Goal: Task Accomplishment & Management: Manage account settings

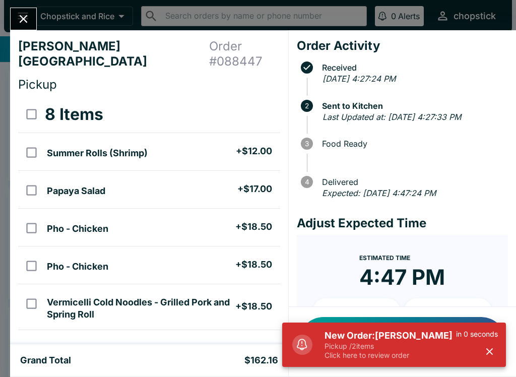
click at [394, 335] on h5 "New Order: [PERSON_NAME]" at bounding box center [389, 335] width 131 height 12
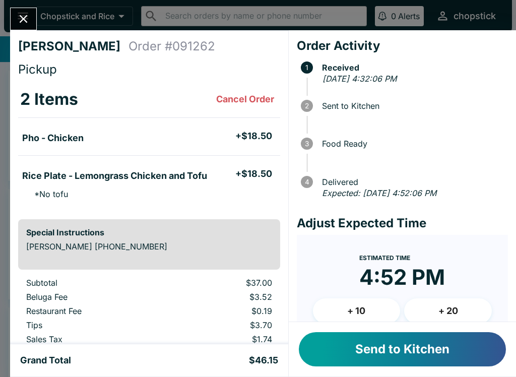
click at [391, 346] on button "Send to Kitchen" at bounding box center [402, 349] width 207 height 34
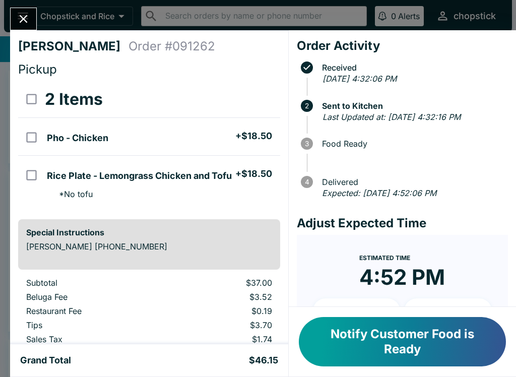
click at [18, 15] on icon "Close" at bounding box center [24, 19] width 14 height 14
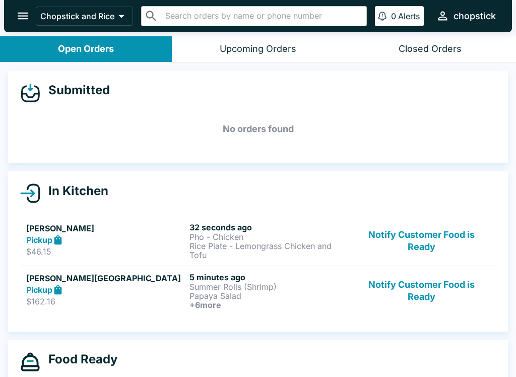
click at [176, 241] on div "Pickup" at bounding box center [105, 240] width 159 height 12
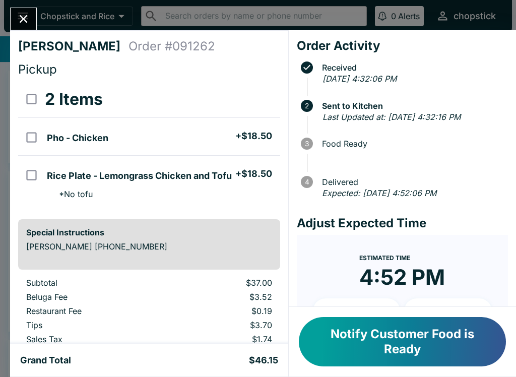
click at [14, 22] on button "Close" at bounding box center [24, 19] width 26 height 22
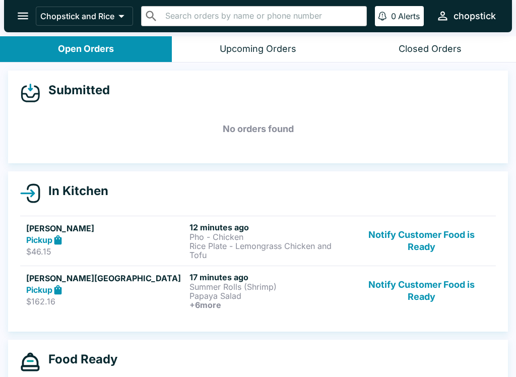
click at [418, 288] on button "Notify Customer Food is Ready" at bounding box center [421, 290] width 136 height 37
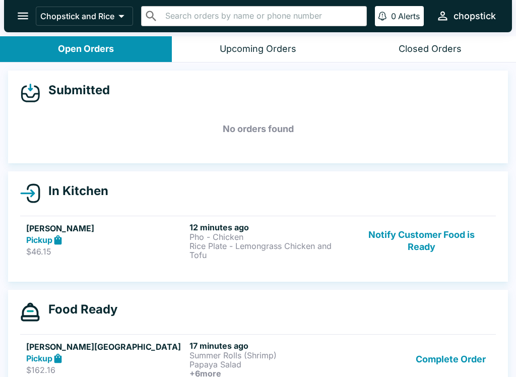
click at [270, 248] on p "Rice Plate - Lemongrass Chicken and Tofu" at bounding box center [268, 250] width 159 height 18
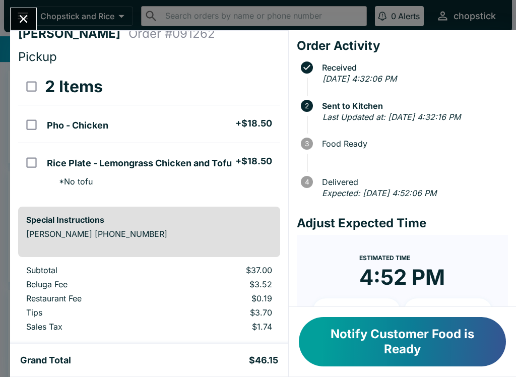
scroll to position [13, 0]
click at [2, 23] on div "[PERSON_NAME] Order # 091262 Pickup 2 Items Pho - Chicken + $18.50 Rice Plate -…" at bounding box center [258, 188] width 516 height 377
click at [29, 13] on icon "open drawer" at bounding box center [23, 16] width 14 height 14
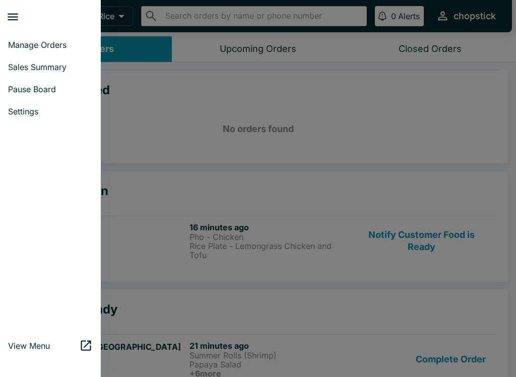
click at [143, 116] on div at bounding box center [258, 188] width 516 height 377
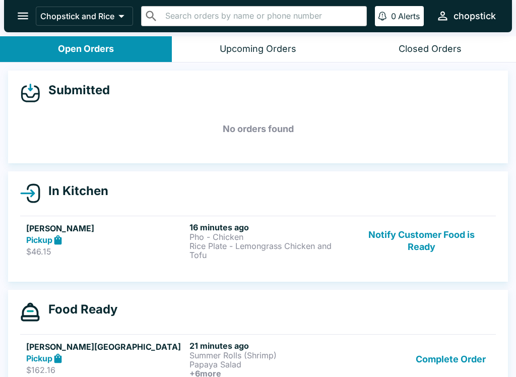
click at [228, 43] on div "Upcoming Orders" at bounding box center [258, 49] width 77 height 12
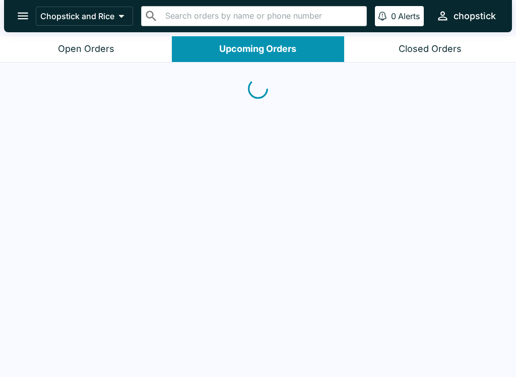
click at [130, 55] on button "Open Orders" at bounding box center [86, 49] width 172 height 26
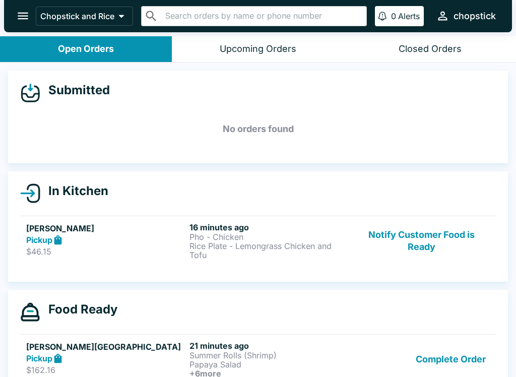
click at [210, 55] on button "Upcoming Orders" at bounding box center [258, 49] width 172 height 26
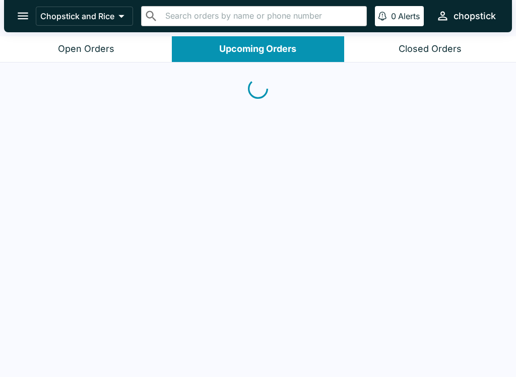
click at [126, 46] on button "Open Orders" at bounding box center [86, 49] width 172 height 26
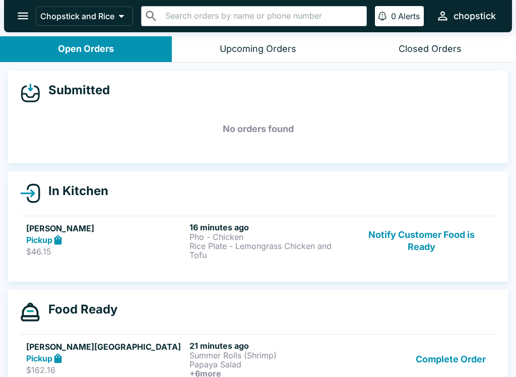
click at [209, 60] on button "Upcoming Orders" at bounding box center [258, 49] width 172 height 26
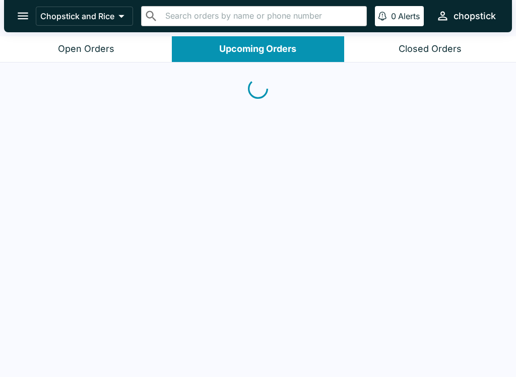
click at [111, 47] on div "Open Orders" at bounding box center [86, 49] width 56 height 12
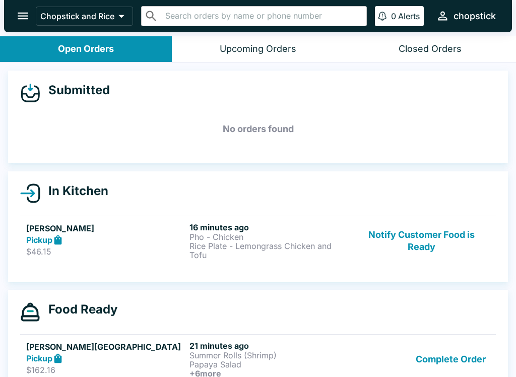
click at [233, 50] on div "Upcoming Orders" at bounding box center [258, 49] width 77 height 12
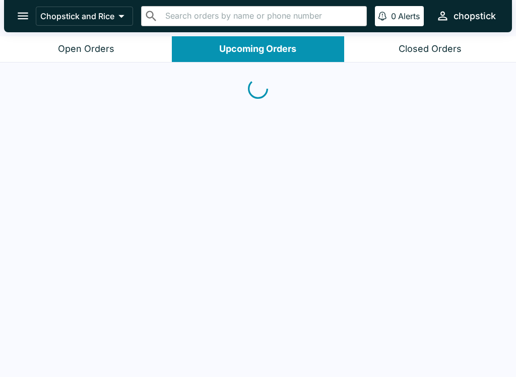
click at [129, 39] on button "Open Orders" at bounding box center [86, 49] width 172 height 26
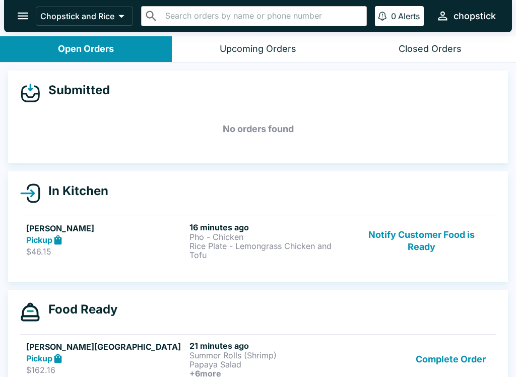
click at [270, 57] on button "Upcoming Orders" at bounding box center [258, 49] width 172 height 26
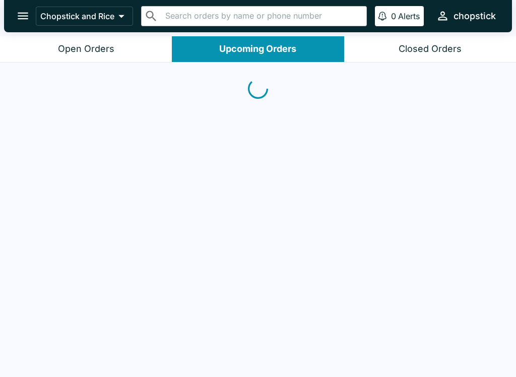
click at [390, 45] on button "Closed Orders" at bounding box center [430, 49] width 172 height 26
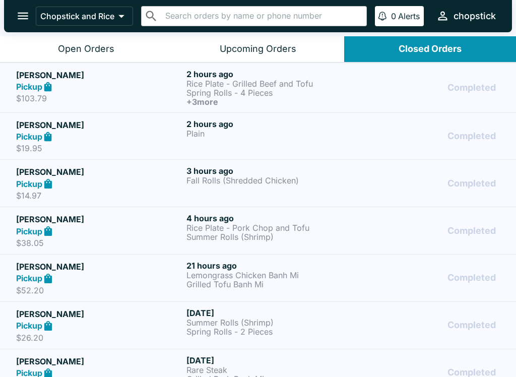
click at [198, 40] on button "Upcoming Orders" at bounding box center [258, 49] width 172 height 26
click at [108, 43] on div "Open Orders" at bounding box center [86, 49] width 56 height 12
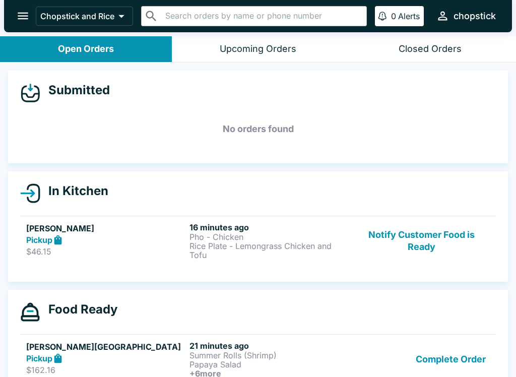
click at [221, 54] on button "Upcoming Orders" at bounding box center [258, 49] width 172 height 26
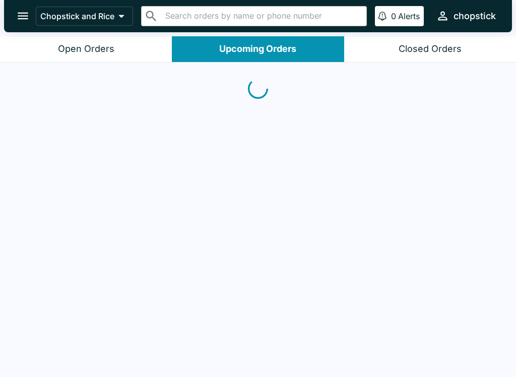
click at [125, 51] on button "Open Orders" at bounding box center [86, 49] width 172 height 26
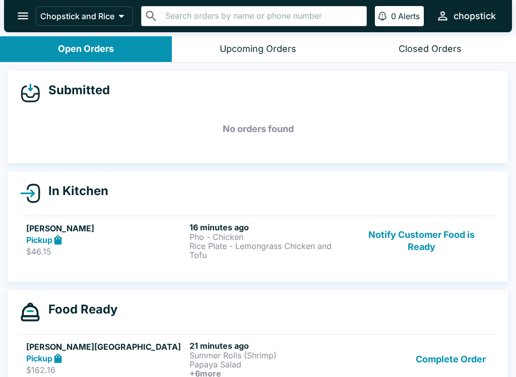
click at [237, 51] on div "Upcoming Orders" at bounding box center [258, 49] width 77 height 12
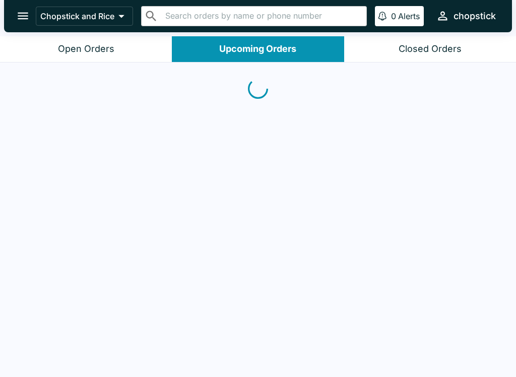
click at [115, 47] on button "Open Orders" at bounding box center [86, 49] width 172 height 26
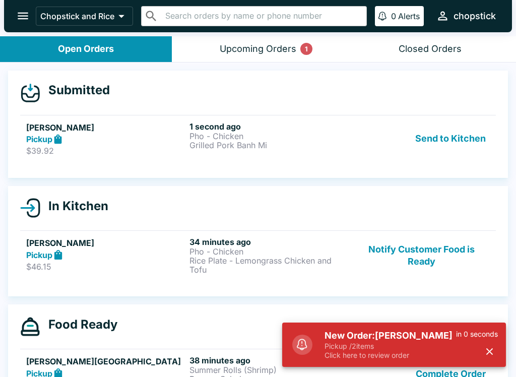
click at [463, 155] on button "Send to Kitchen" at bounding box center [450, 138] width 79 height 35
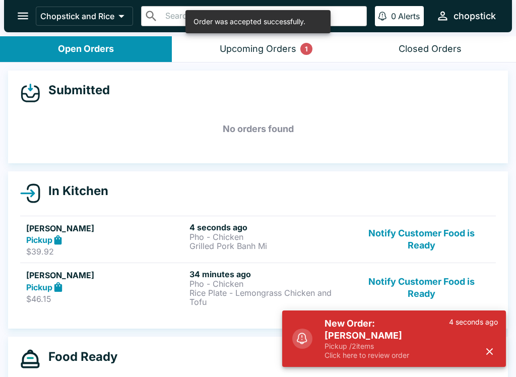
click at [233, 259] on link "[PERSON_NAME] Pickup $39.92 4 seconds ago Pho - Chicken Grilled Pork Banh Mi No…" at bounding box center [257, 239] width 475 height 47
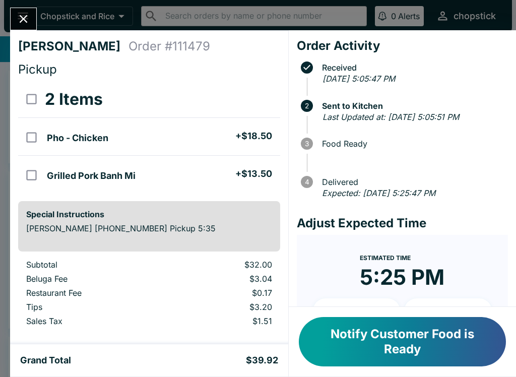
scroll to position [-1, 0]
click at [29, 21] on icon "Close" at bounding box center [24, 19] width 14 height 14
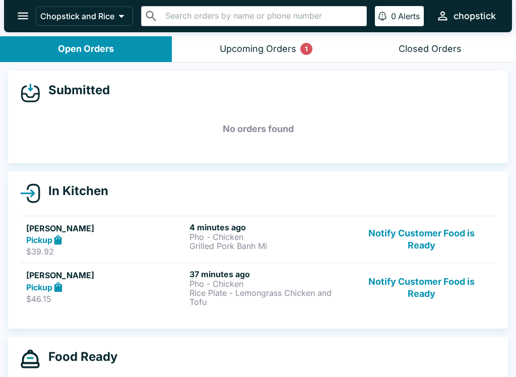
click at [204, 239] on p "Pho - Chicken" at bounding box center [268, 236] width 159 height 9
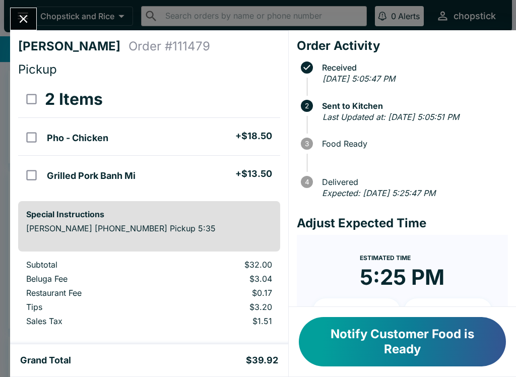
click at [25, 20] on icon "Close" at bounding box center [24, 19] width 8 height 8
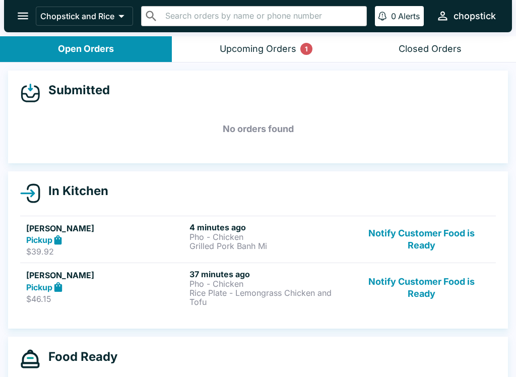
click at [287, 229] on h6 "4 minutes ago" at bounding box center [268, 227] width 159 height 10
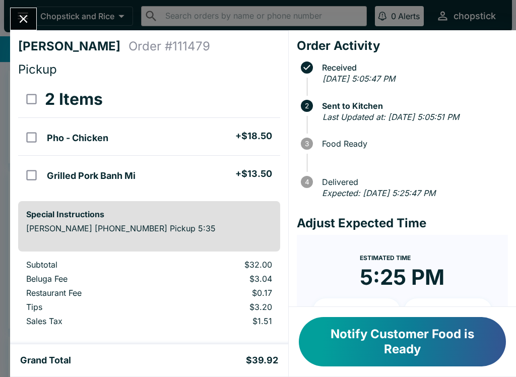
click at [32, 24] on button "Close" at bounding box center [24, 19] width 26 height 22
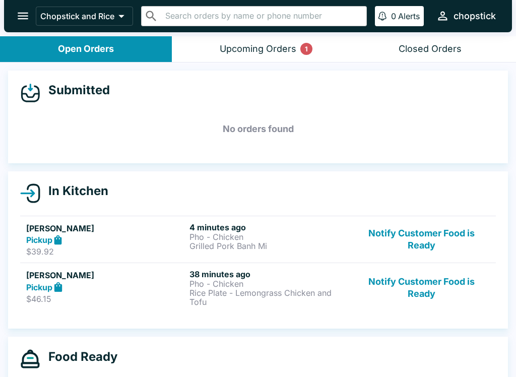
scroll to position [12, 0]
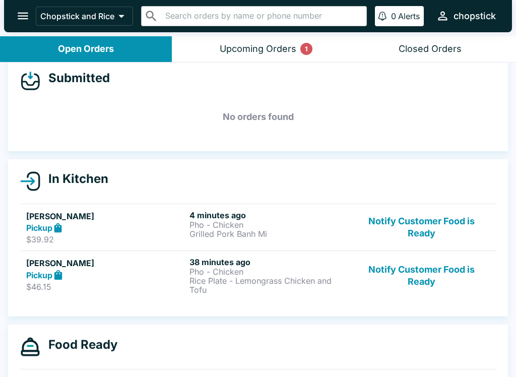
click at [272, 54] on button "Upcoming Orders 1" at bounding box center [258, 49] width 172 height 26
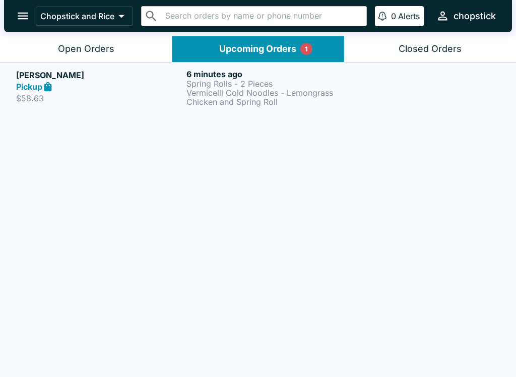
click at [252, 99] on p "Vermicelli Cold Noodles - Lemongrass Chicken and Spring Roll" at bounding box center [269, 97] width 166 height 18
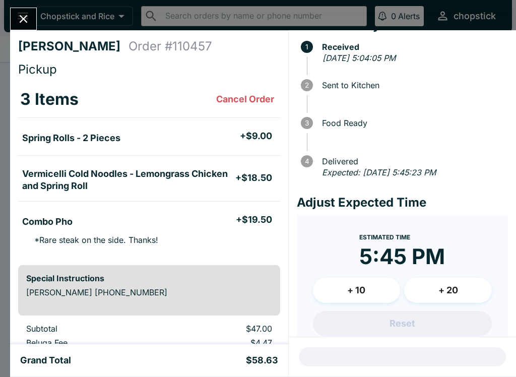
click at [29, 17] on icon "Close" at bounding box center [24, 19] width 14 height 14
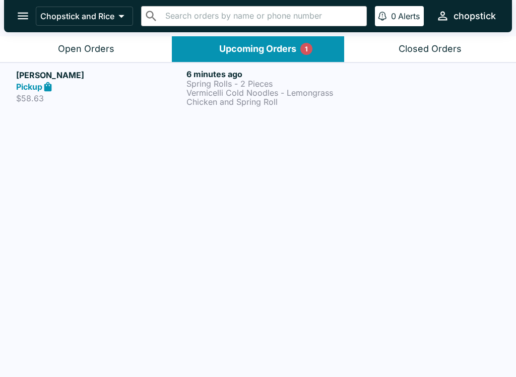
click at [178, 93] on p "$58.63" at bounding box center [99, 98] width 166 height 10
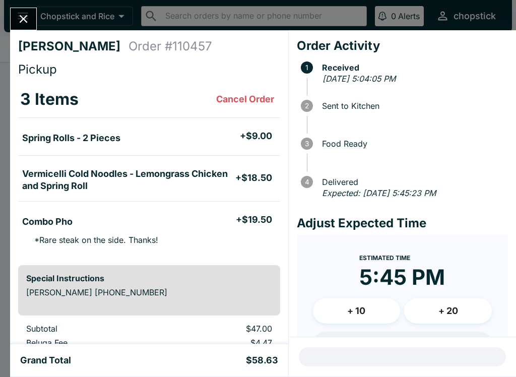
click at [32, 10] on div at bounding box center [23, 19] width 27 height 23
click at [24, 19] on icon "Close" at bounding box center [24, 19] width 8 height 8
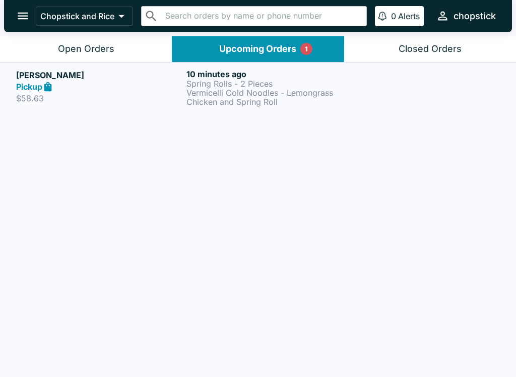
click at [74, 47] on div "Open Orders" at bounding box center [86, 49] width 56 height 12
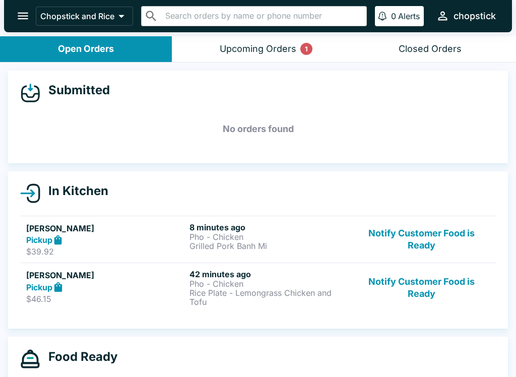
click at [428, 236] on button "Notify Customer Food is Ready" at bounding box center [421, 239] width 136 height 35
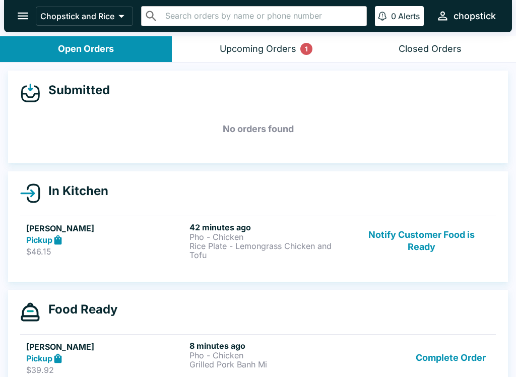
click at [408, 226] on button "Notify Customer Food is Ready" at bounding box center [421, 240] width 136 height 37
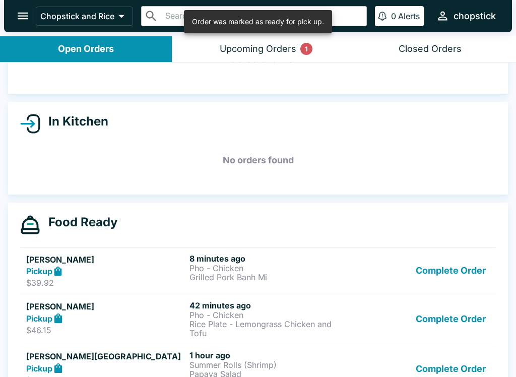
click at [431, 265] on button "Complete Order" at bounding box center [450, 270] width 78 height 35
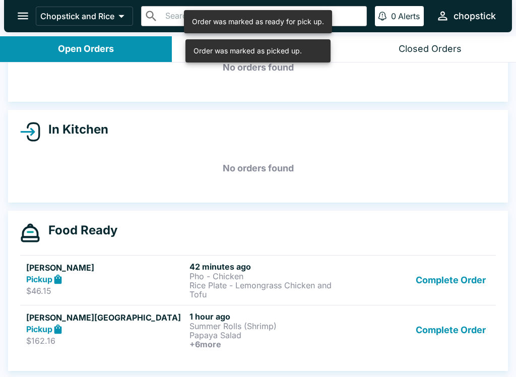
click at [424, 248] on div "Food Ready [PERSON_NAME] Pickup $46.15 42 minutes ago Pho - Chicken Rice Plate …" at bounding box center [258, 291] width 500 height 160
click at [441, 278] on button "Complete Order" at bounding box center [450, 279] width 78 height 37
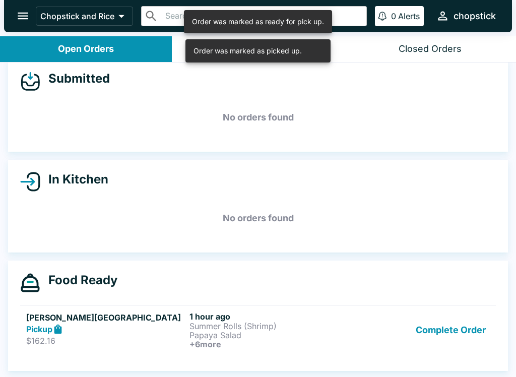
scroll to position [12, 0]
click at [447, 319] on button "Complete Order" at bounding box center [450, 329] width 78 height 37
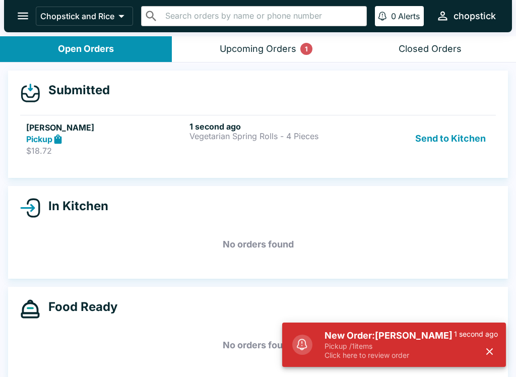
click at [351, 357] on p "Click here to review order" at bounding box center [388, 355] width 129 height 9
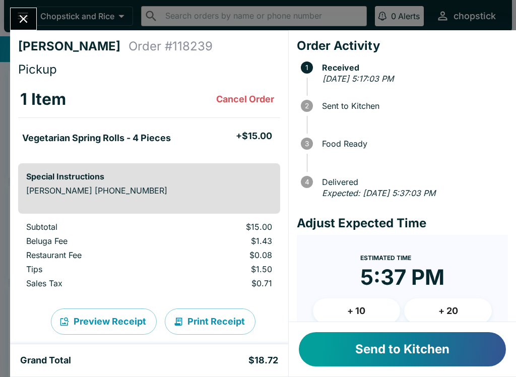
click at [371, 355] on button "Send to Kitchen" at bounding box center [402, 349] width 207 height 34
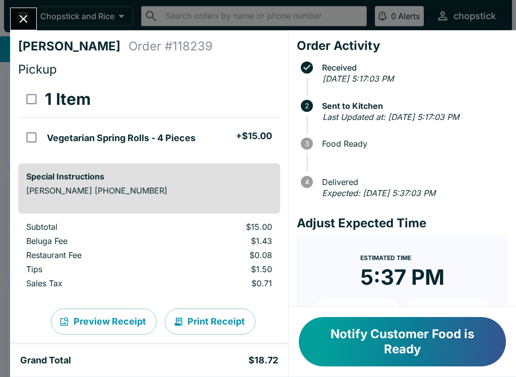
click at [28, 19] on icon "Close" at bounding box center [24, 19] width 14 height 14
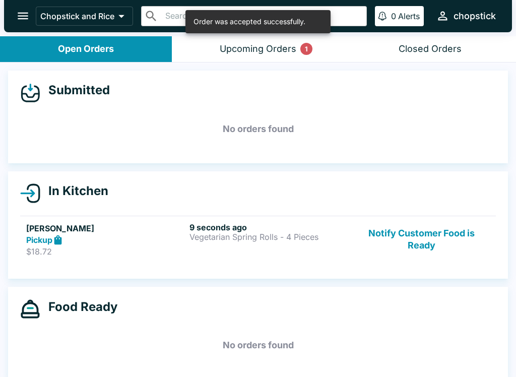
click at [274, 57] on button "Upcoming Orders 1" at bounding box center [258, 49] width 172 height 26
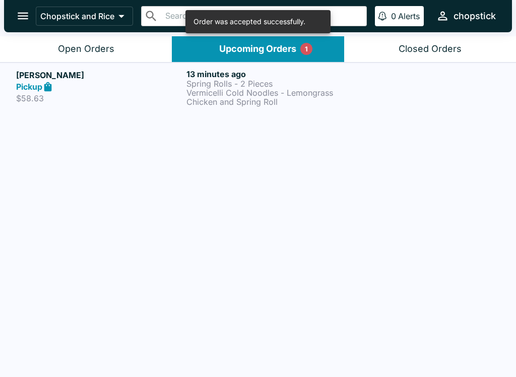
click at [126, 47] on button "Open Orders" at bounding box center [86, 49] width 172 height 26
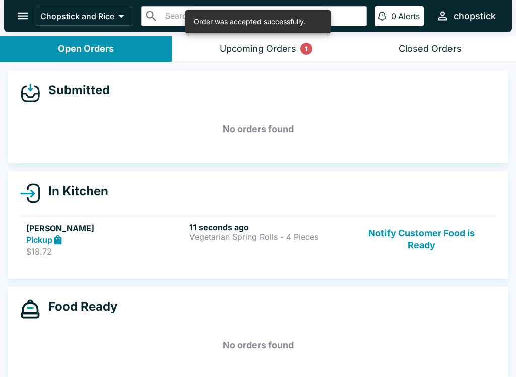
click at [192, 247] on div "11 seconds ago Vegetarian Spring Rolls - 4 Pieces" at bounding box center [268, 239] width 159 height 35
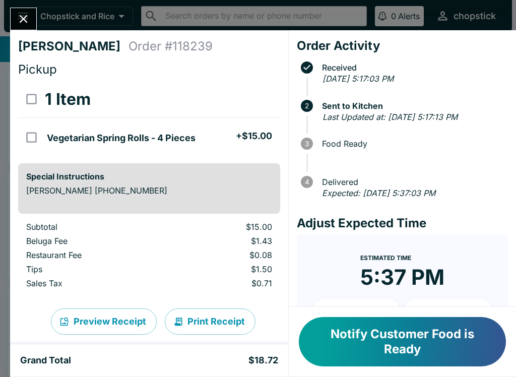
click at [32, 11] on button "Close" at bounding box center [24, 19] width 26 height 22
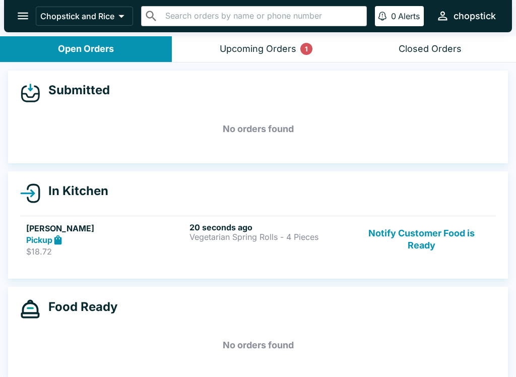
click at [207, 232] on p "Vegetarian Spring Rolls - 4 Pieces" at bounding box center [268, 236] width 159 height 9
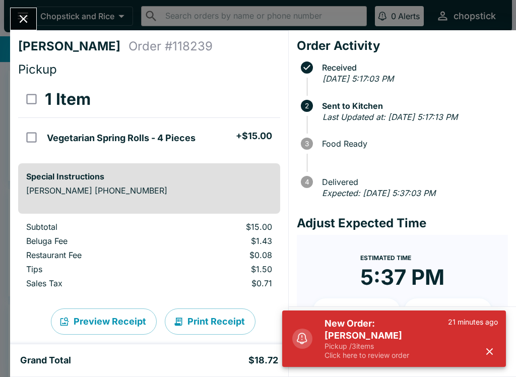
click at [343, 353] on p "Click here to review order" at bounding box center [385, 355] width 123 height 9
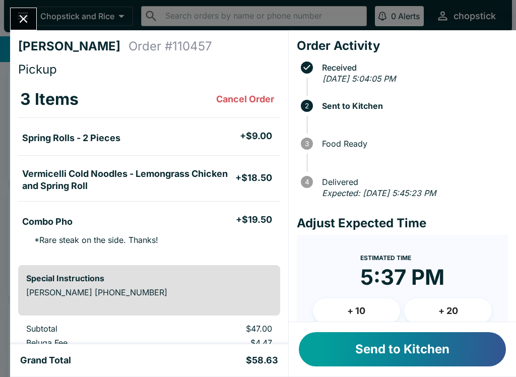
click at [328, 345] on button "Send to Kitchen" at bounding box center [402, 349] width 207 height 34
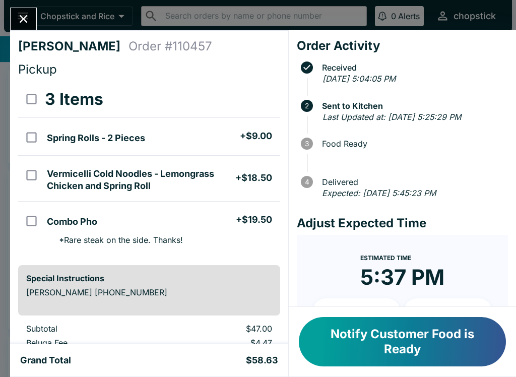
click at [12, 16] on button "Close" at bounding box center [24, 19] width 26 height 22
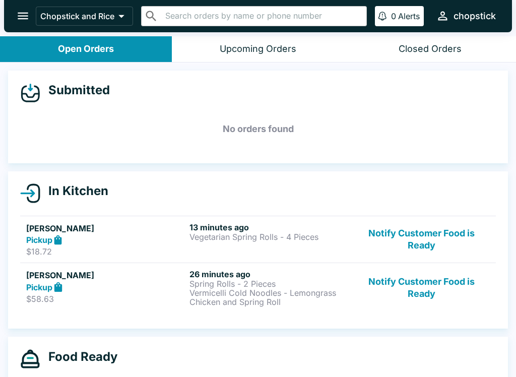
click at [426, 289] on button "Notify Customer Food is Ready" at bounding box center [421, 287] width 136 height 37
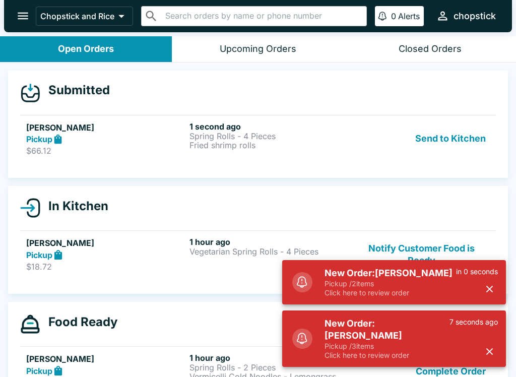
click at [427, 133] on button "Send to Kitchen" at bounding box center [450, 138] width 79 height 35
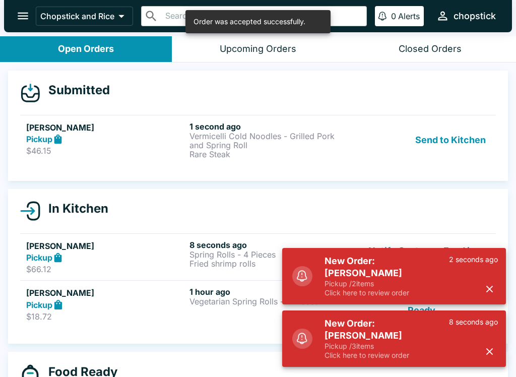
click at [464, 134] on button "Send to Kitchen" at bounding box center [450, 139] width 79 height 37
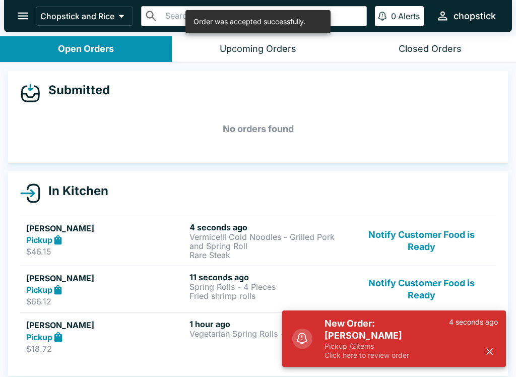
click at [55, 286] on icon at bounding box center [58, 290] width 12 height 12
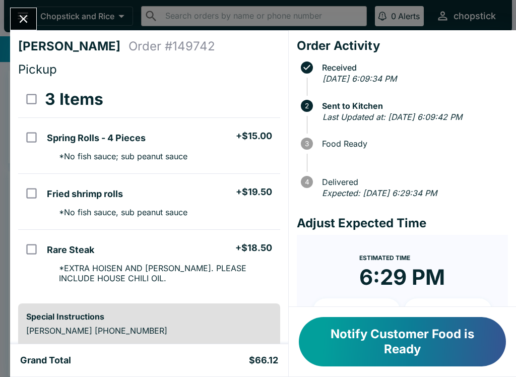
click at [27, 27] on button "Close" at bounding box center [24, 19] width 26 height 22
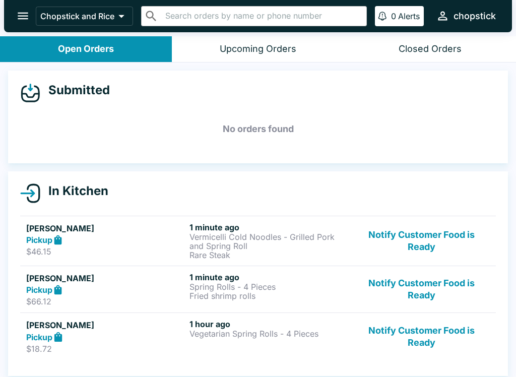
click at [118, 238] on div "Pickup" at bounding box center [105, 240] width 159 height 12
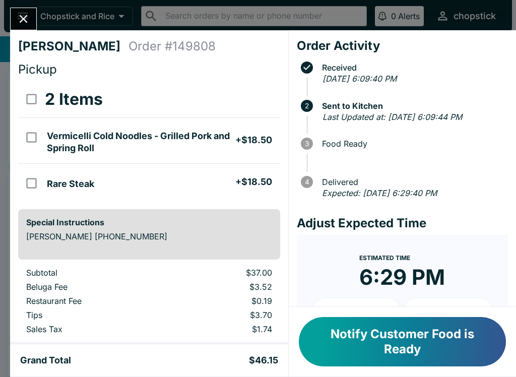
click at [16, 17] on button "Close" at bounding box center [24, 19] width 26 height 22
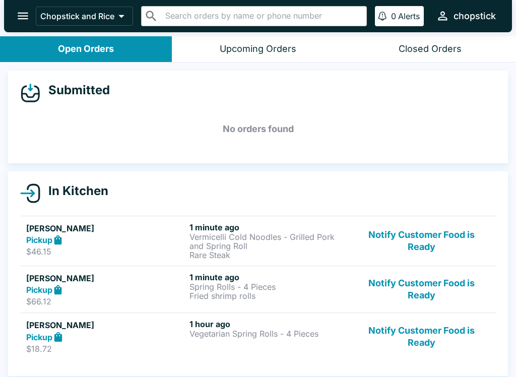
click at [164, 287] on div "Pickup" at bounding box center [105, 290] width 159 height 12
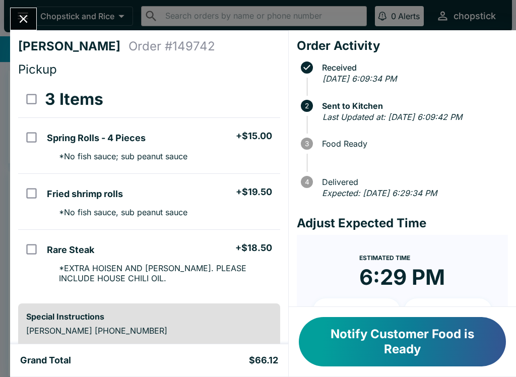
click at [18, 11] on button "Close" at bounding box center [24, 19] width 26 height 22
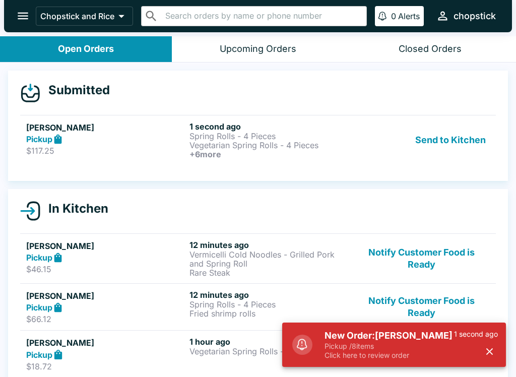
click at [385, 351] on p "Click here to review order" at bounding box center [388, 355] width 129 height 9
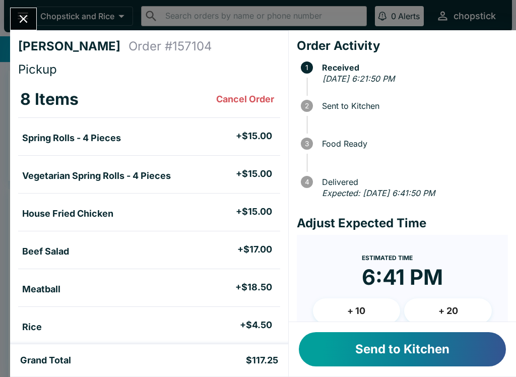
click at [395, 349] on button "Send to Kitchen" at bounding box center [402, 349] width 207 height 34
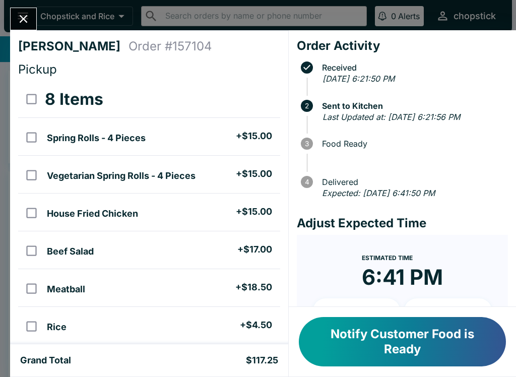
click at [15, 11] on button "Close" at bounding box center [24, 19] width 26 height 22
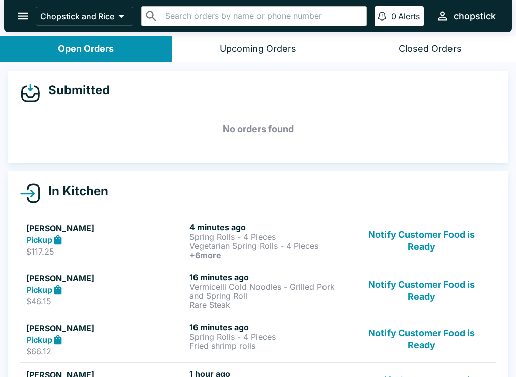
click at [423, 294] on button "Notify Customer Food is Ready" at bounding box center [421, 290] width 136 height 37
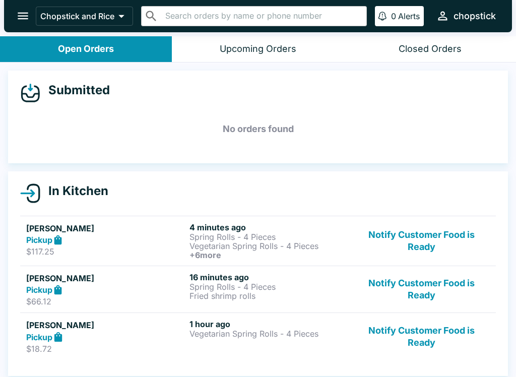
click at [423, 239] on button "Notify Customer Food is Ready" at bounding box center [421, 240] width 136 height 37
click at [428, 241] on button "Notify Customer Food is Ready" at bounding box center [421, 240] width 136 height 37
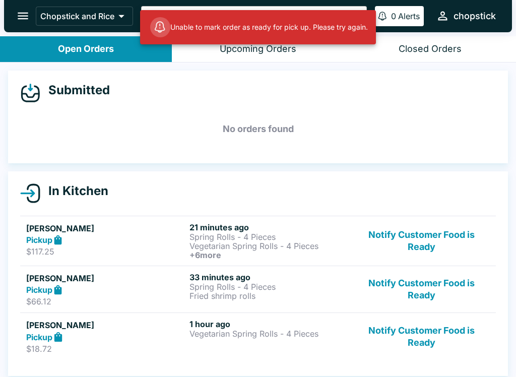
click at [179, 233] on h5 "[PERSON_NAME]" at bounding box center [105, 228] width 159 height 12
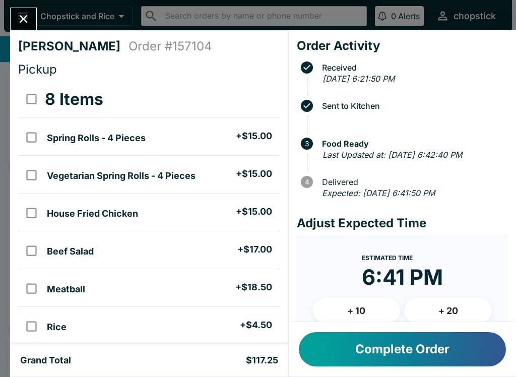
click at [33, 3] on div "[PERSON_NAME] Order # 157104 Pickup 8 Items Spring Rolls - 4 Pieces + $15.00 Ve…" at bounding box center [258, 188] width 516 height 377
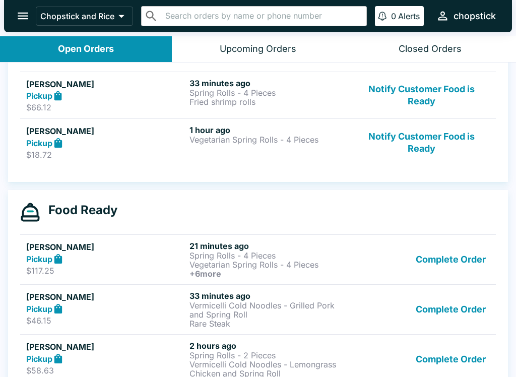
scroll to position [146, 0]
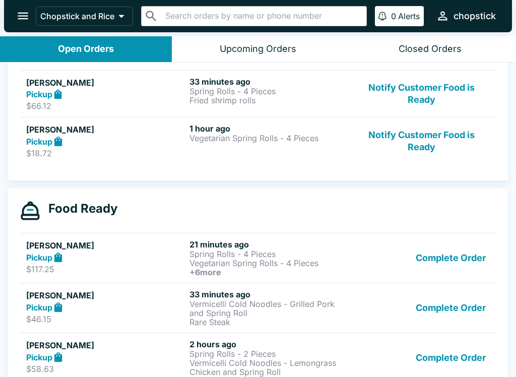
click at [87, 252] on div "Pickup" at bounding box center [105, 257] width 159 height 12
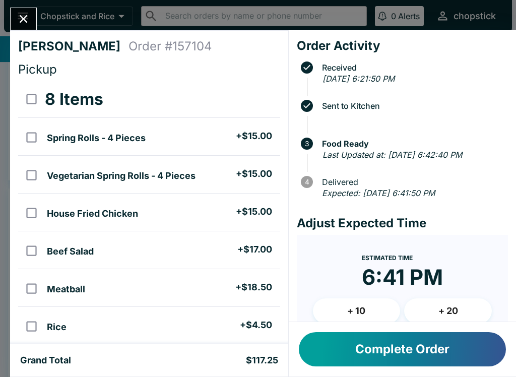
click at [30, 16] on icon "Close" at bounding box center [24, 19] width 14 height 14
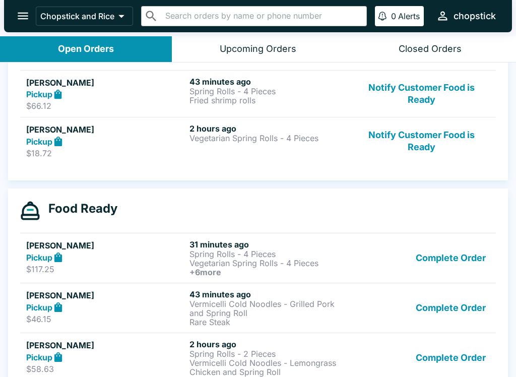
click at [377, 127] on button "Notify Customer Food is Ready" at bounding box center [421, 140] width 136 height 35
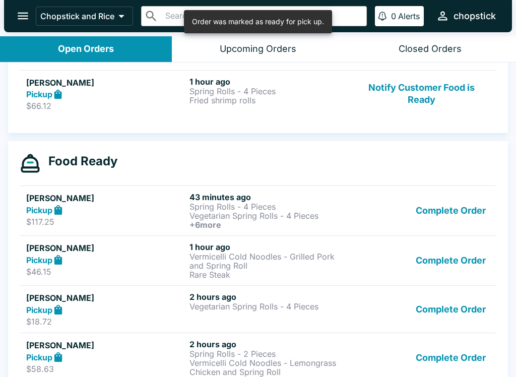
click at [412, 90] on button "Notify Customer Food is Ready" at bounding box center [421, 94] width 136 height 35
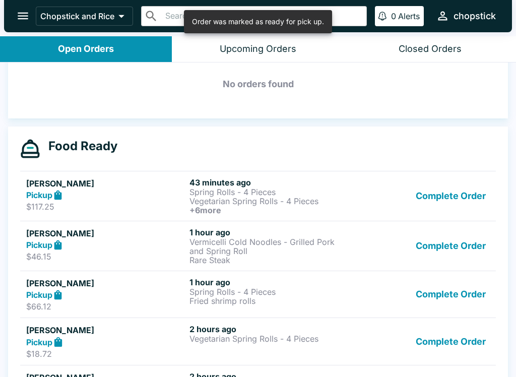
click at [441, 201] on button "Complete Order" at bounding box center [450, 195] width 78 height 37
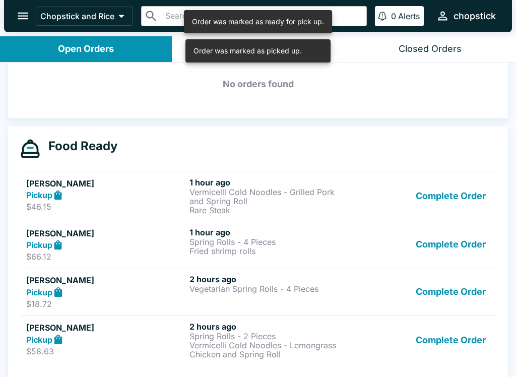
click at [429, 189] on button "Complete Order" at bounding box center [450, 195] width 78 height 37
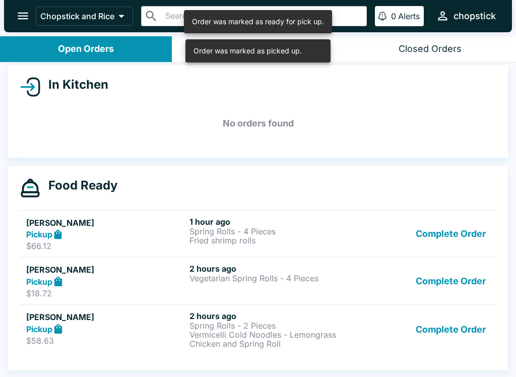
click at [432, 199] on div "Food Ready [PERSON_NAME] Pickup $66.12 1 hour ago Spring Rolls - 4 Pieces Fried…" at bounding box center [258, 268] width 500 height 205
click at [434, 240] on button "Complete Order" at bounding box center [450, 234] width 78 height 35
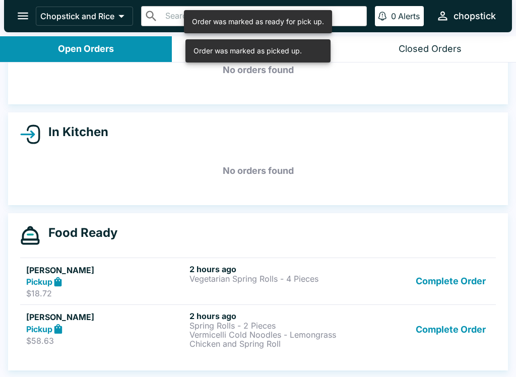
click at [429, 277] on button "Complete Order" at bounding box center [450, 281] width 78 height 35
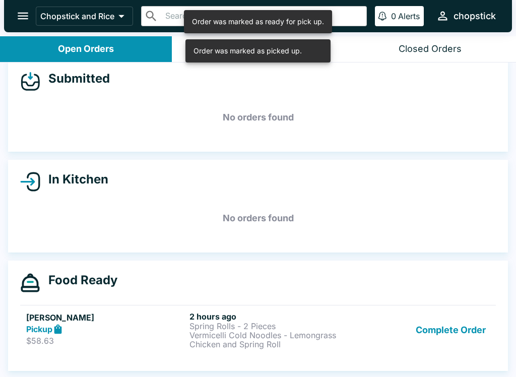
scroll to position [12, 0]
click at [431, 328] on button "Complete Order" at bounding box center [450, 329] width 78 height 37
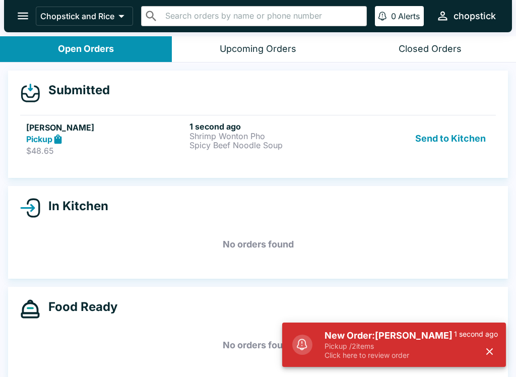
click at [436, 125] on button "Send to Kitchen" at bounding box center [450, 138] width 79 height 35
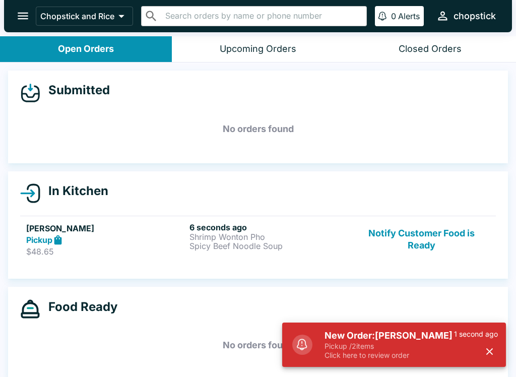
click at [59, 257] on link "[PERSON_NAME] Pickup $48.65 6 seconds ago Shrimp Wonton Pho Spicy Beef Noodle S…" at bounding box center [257, 239] width 475 height 47
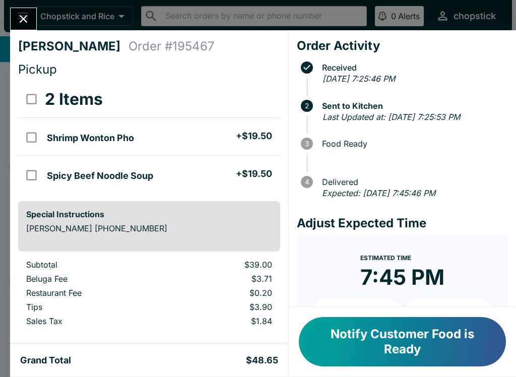
click at [28, 9] on button "Close" at bounding box center [24, 19] width 26 height 22
